Goal: Transaction & Acquisition: Obtain resource

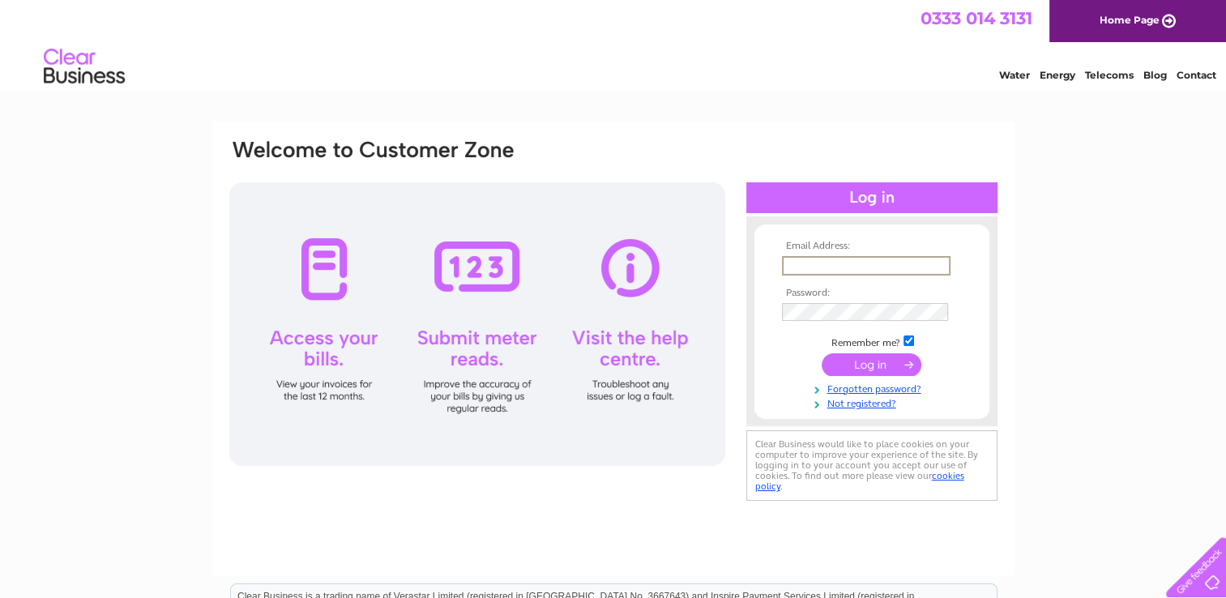
type input "accounts@dekapak.co.uk"
click at [883, 366] on input "submit" at bounding box center [872, 364] width 100 height 23
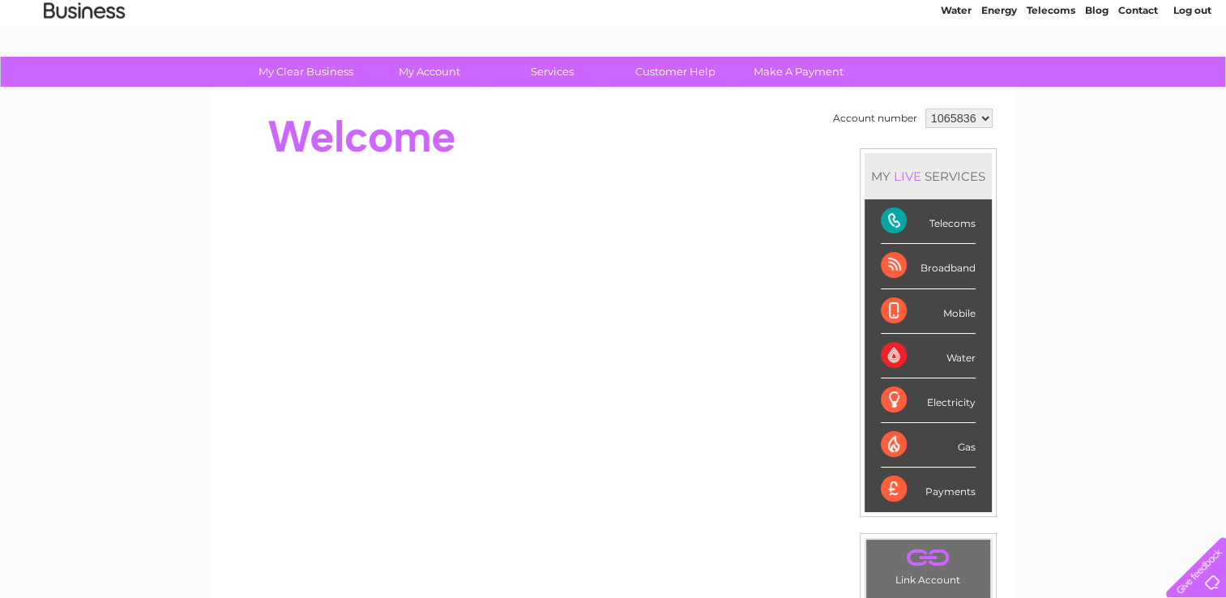
scroll to position [65, 0]
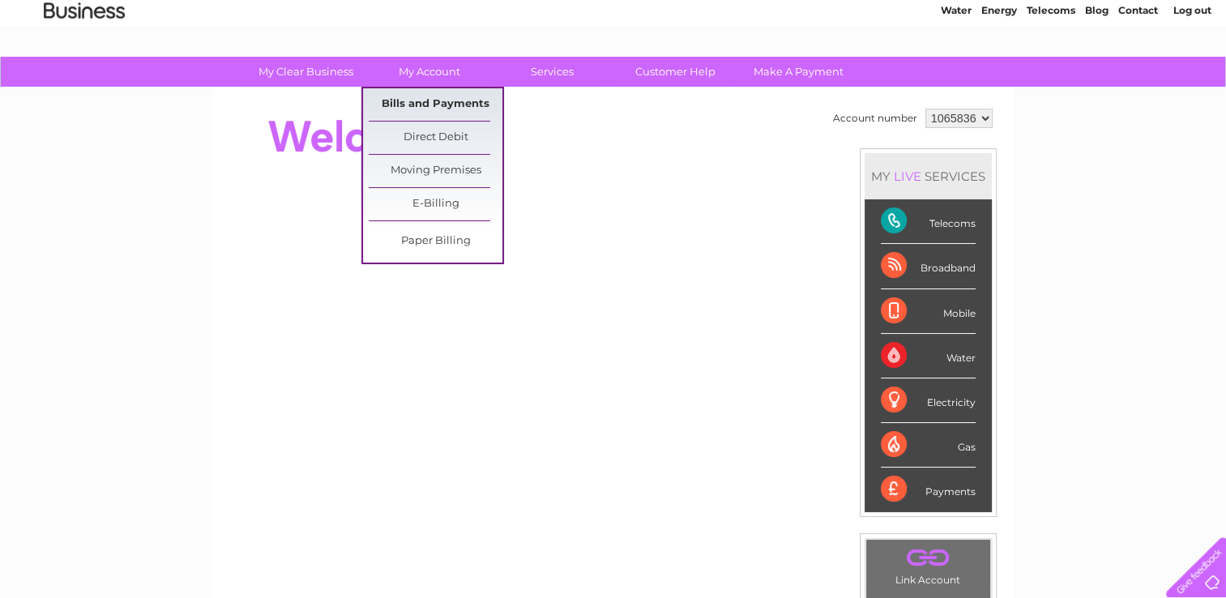
click at [447, 93] on link "Bills and Payments" at bounding box center [436, 104] width 134 height 32
click at [451, 101] on link "Bills and Payments" at bounding box center [436, 104] width 134 height 32
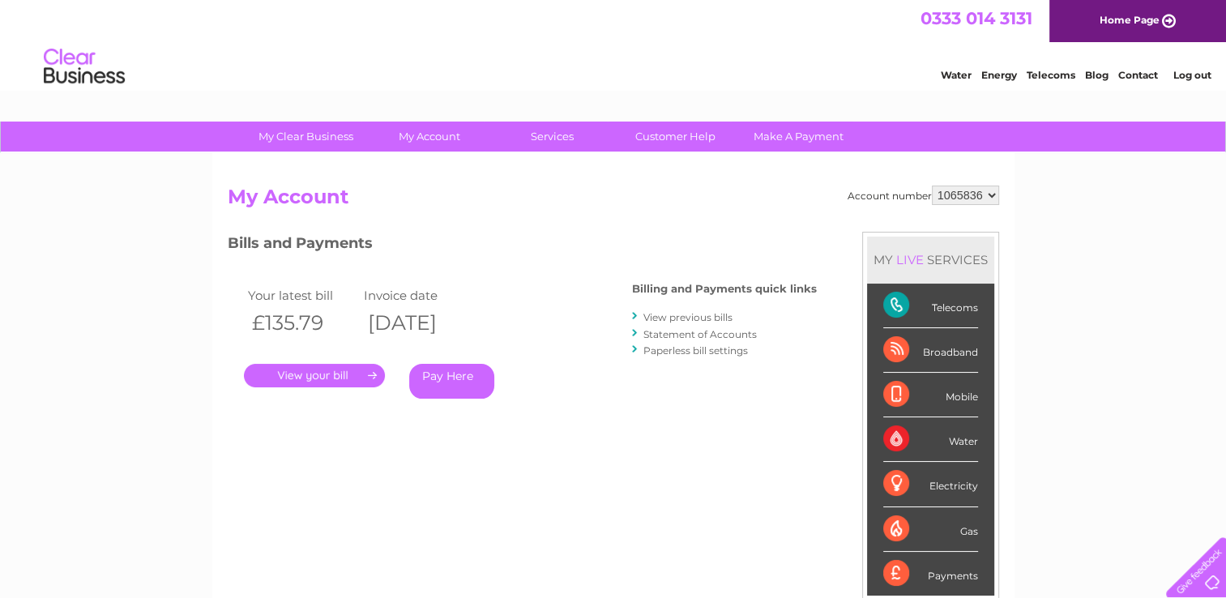
click at [321, 374] on link "." at bounding box center [314, 376] width 141 height 24
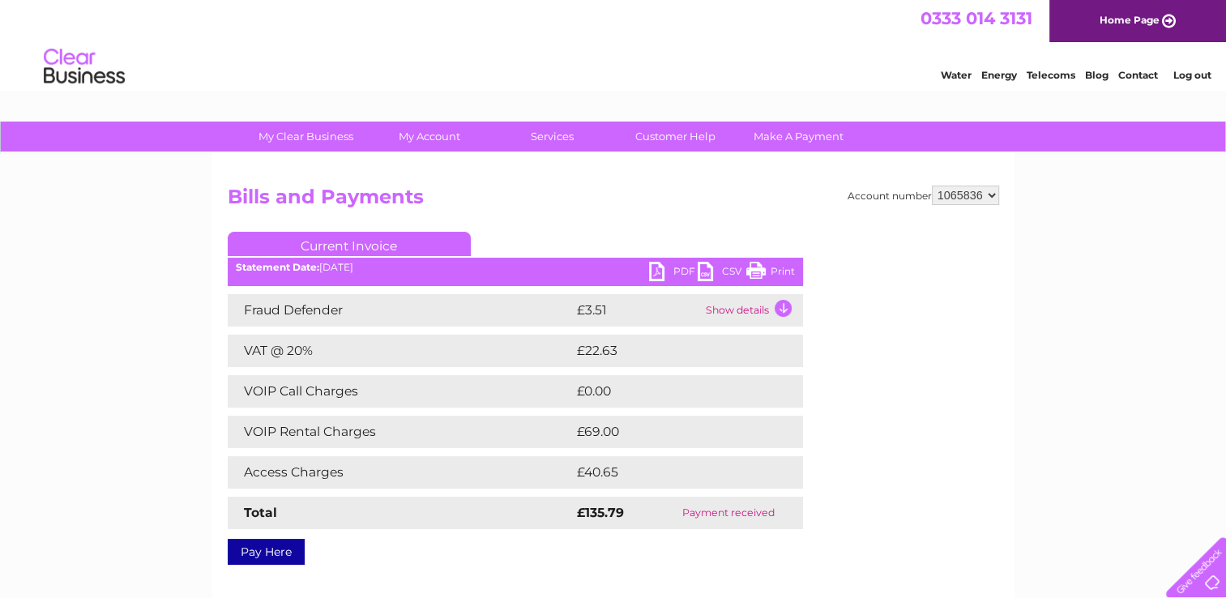
click at [671, 267] on link "PDF" at bounding box center [673, 274] width 49 height 24
